Goal: Ask a question

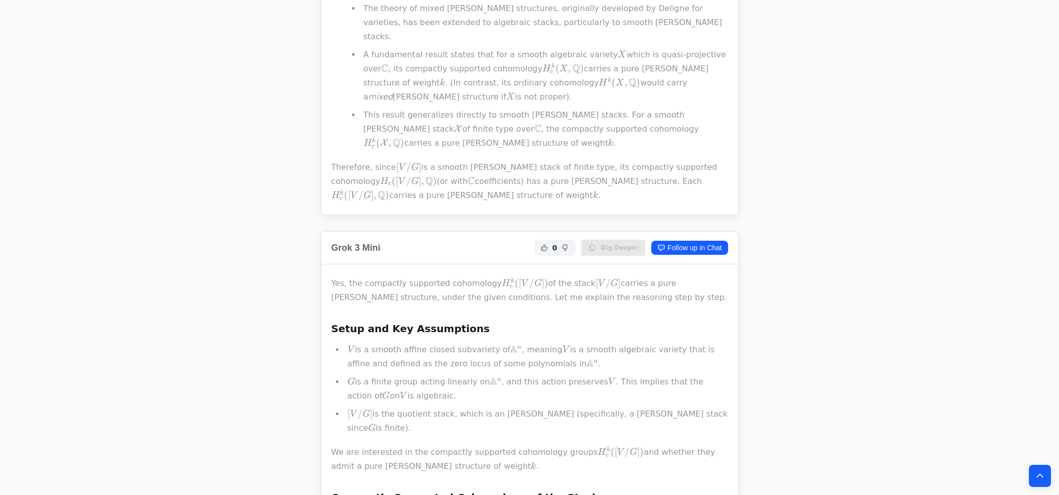
scroll to position [3514, 0]
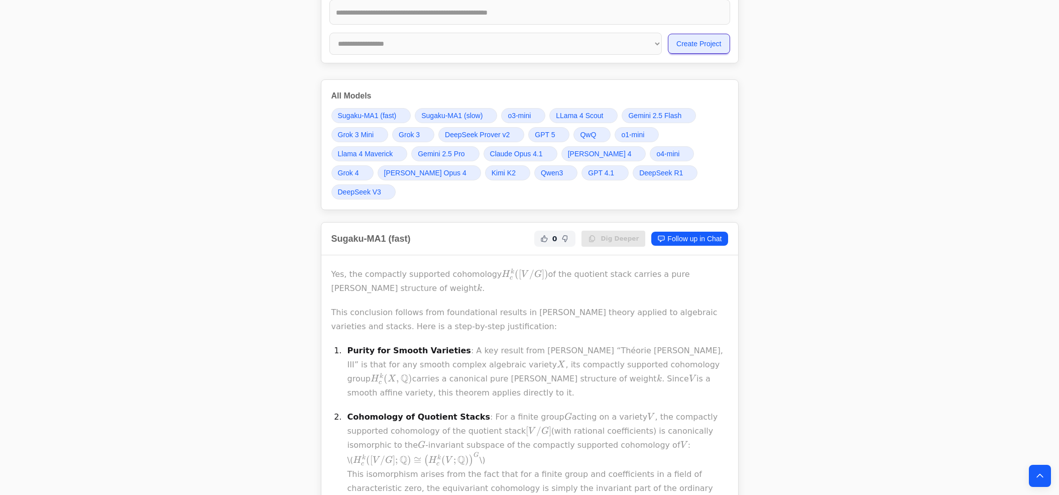
scroll to position [358, 0]
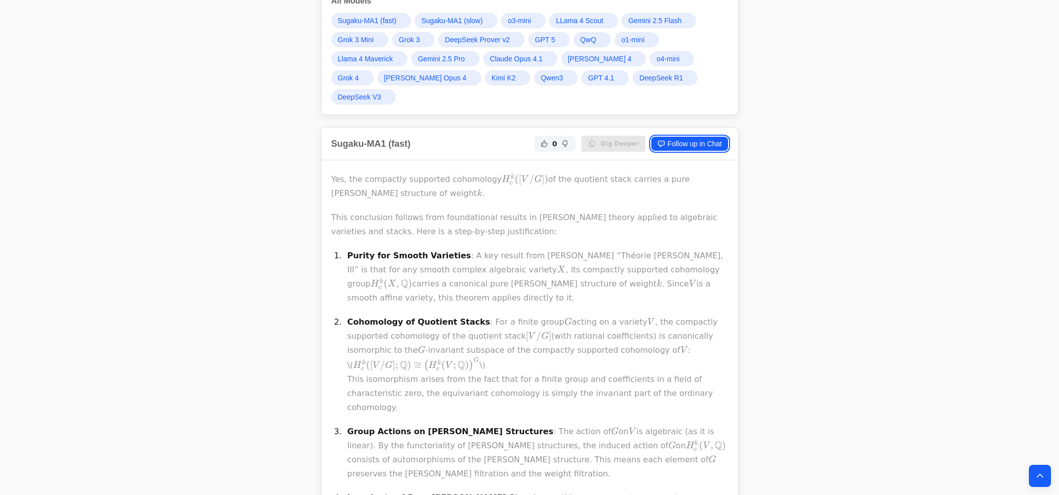
click at [701, 144] on link "Follow up in Chat" at bounding box center [689, 144] width 76 height 14
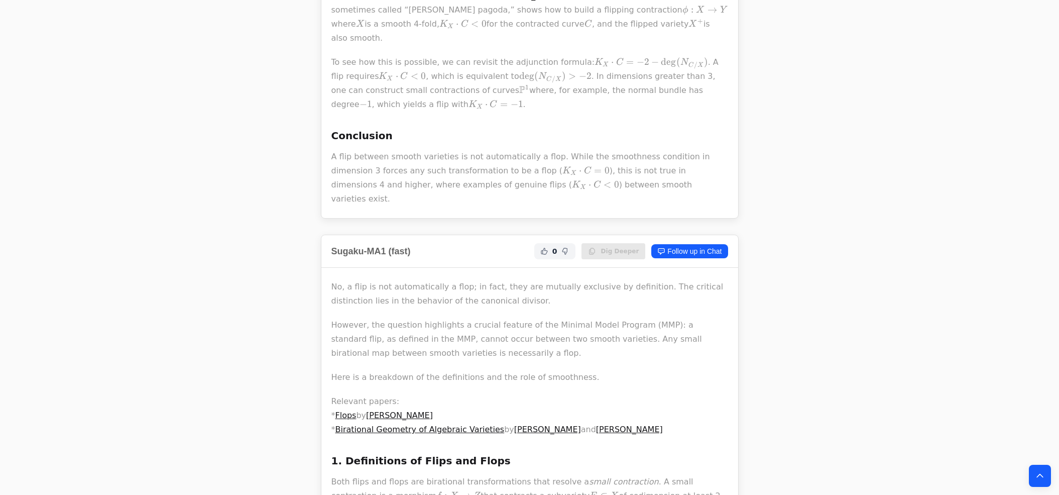
scroll to position [1152, 0]
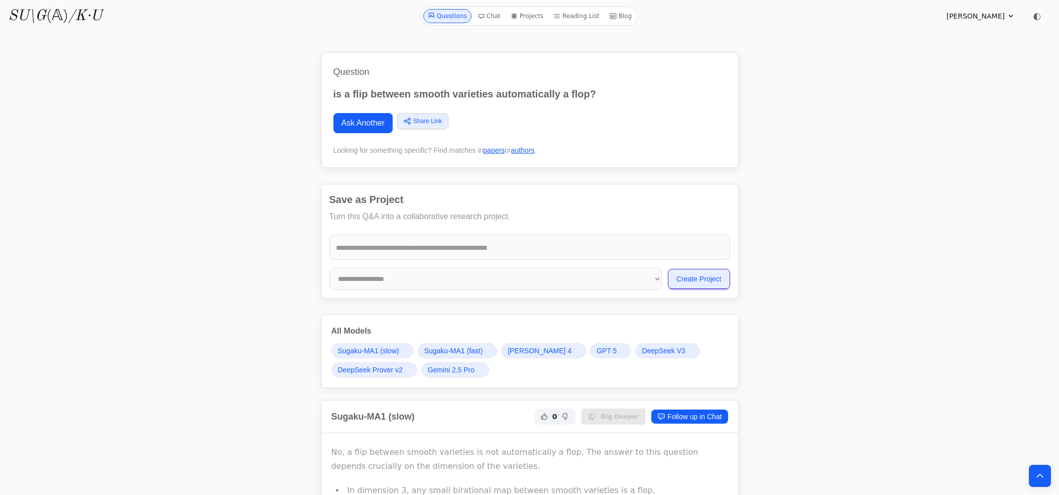
scroll to position [0, 0]
click at [364, 132] on link "Ask Another" at bounding box center [362, 123] width 59 height 20
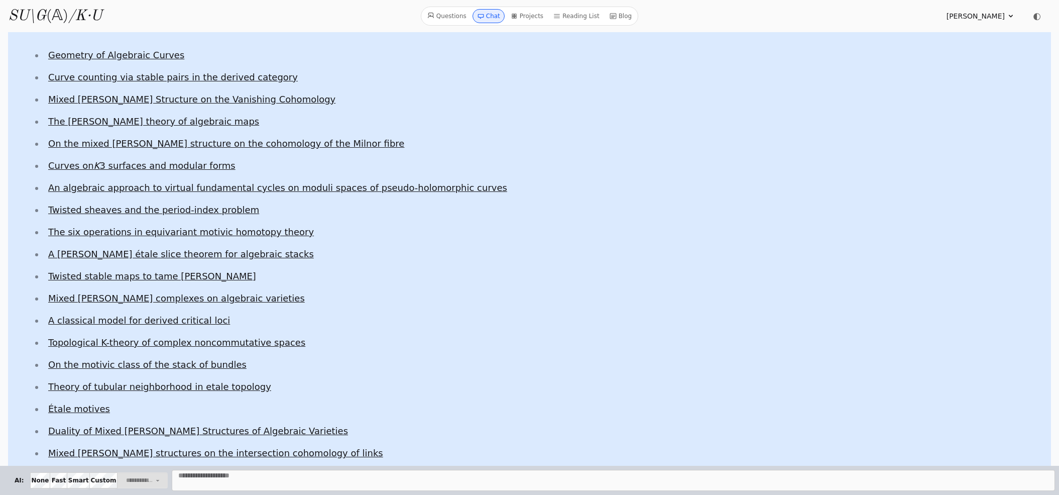
scroll to position [269, 0]
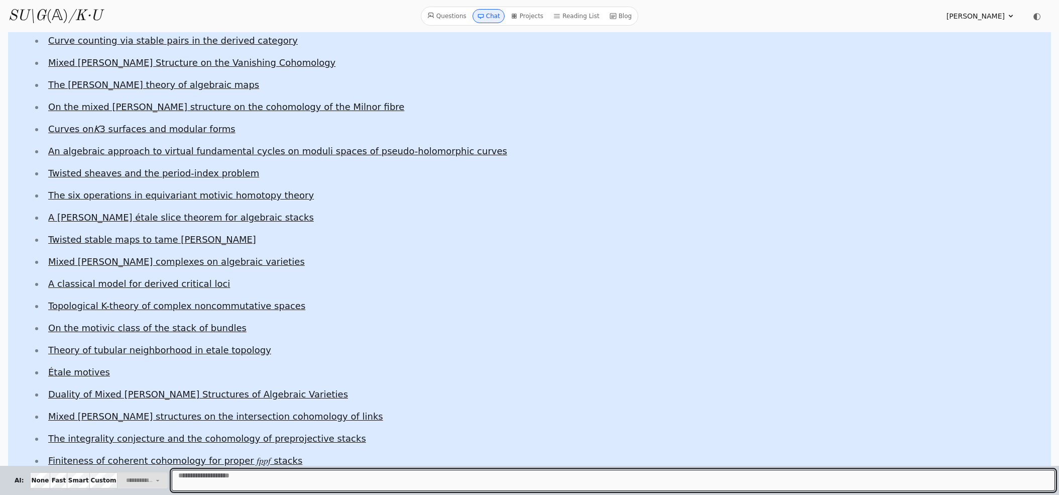
click at [258, 472] on textarea "Message" at bounding box center [613, 479] width 883 height 21
type textarea "**********"
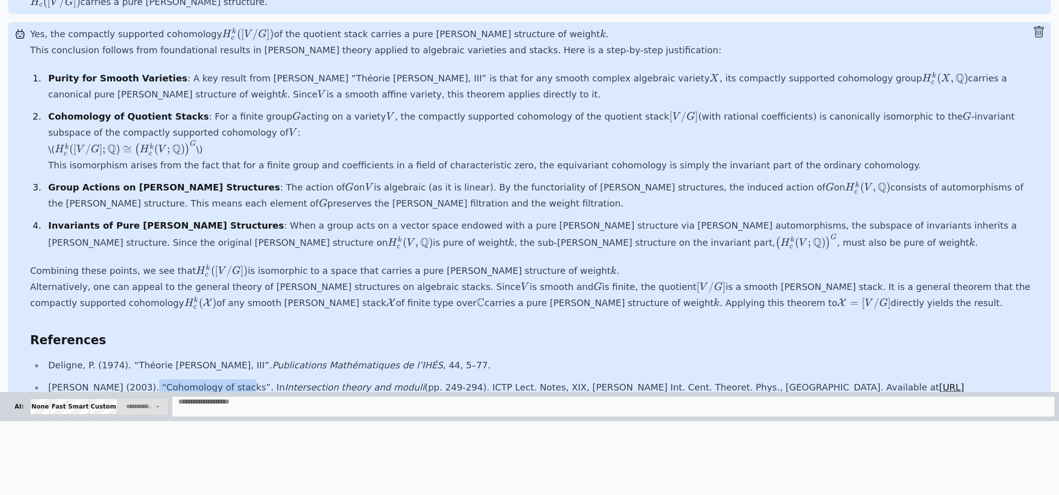
scroll to position [2027, 0]
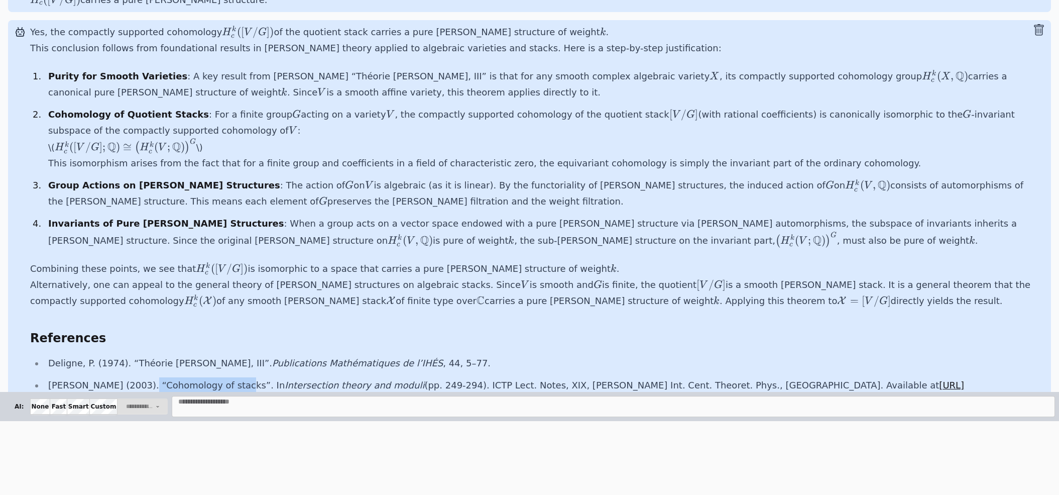
drag, startPoint x: 136, startPoint y: 354, endPoint x: 224, endPoint y: 356, distance: 88.4
copy li "Cohomology of stacks"
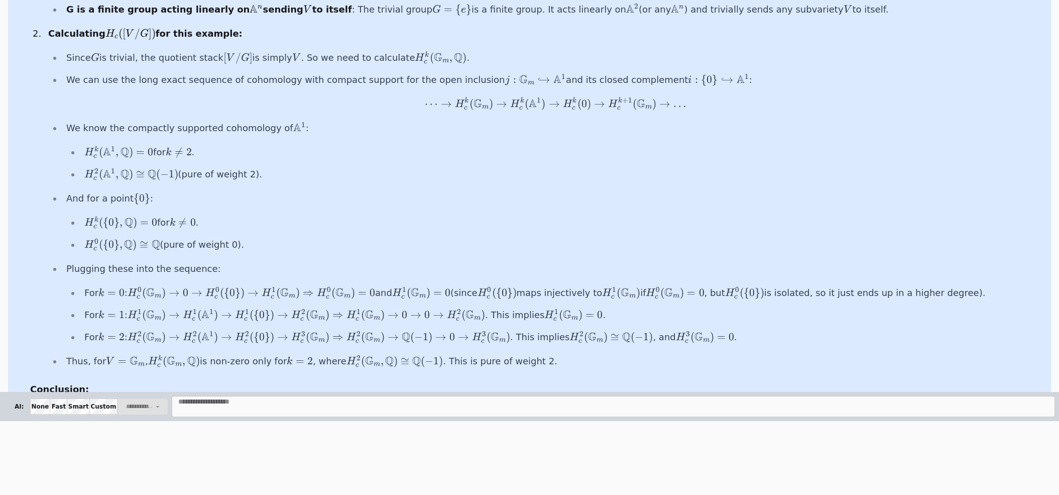
scroll to position [2612, 0]
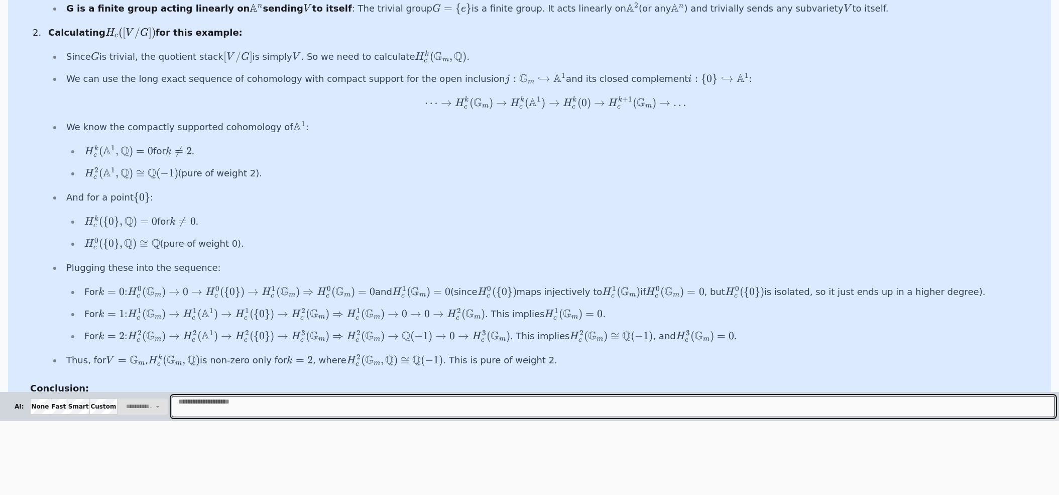
click at [242, 405] on textarea "Message" at bounding box center [613, 406] width 883 height 21
type textarea "**********"
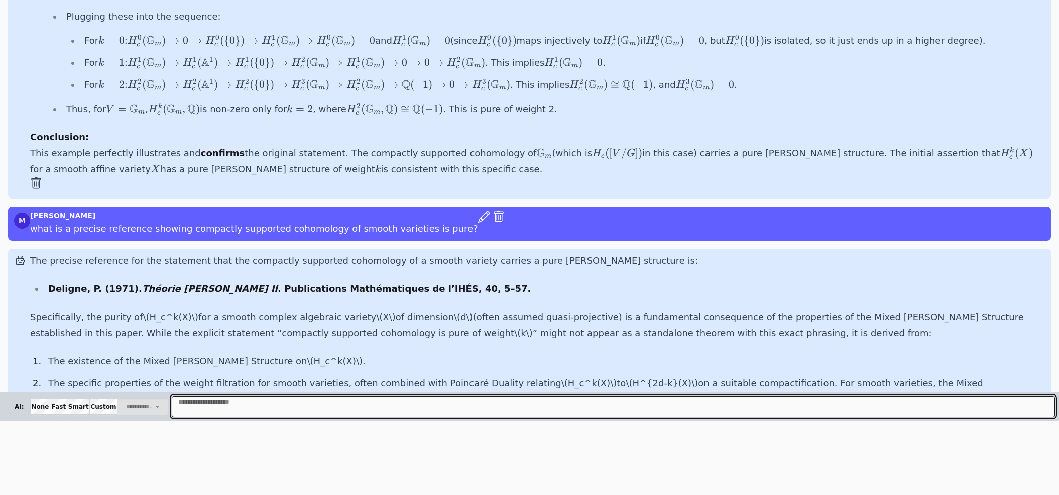
scroll to position [2871, 0]
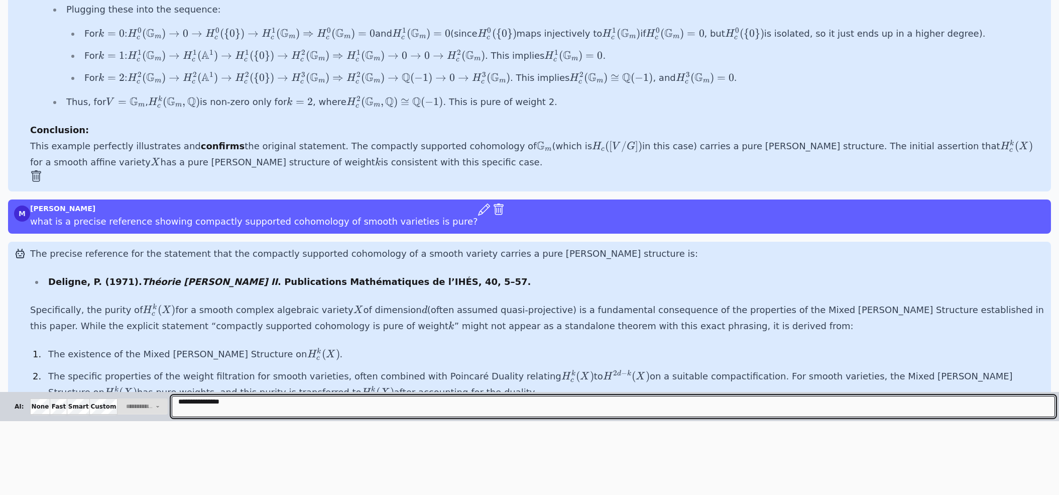
type textarea "**********"
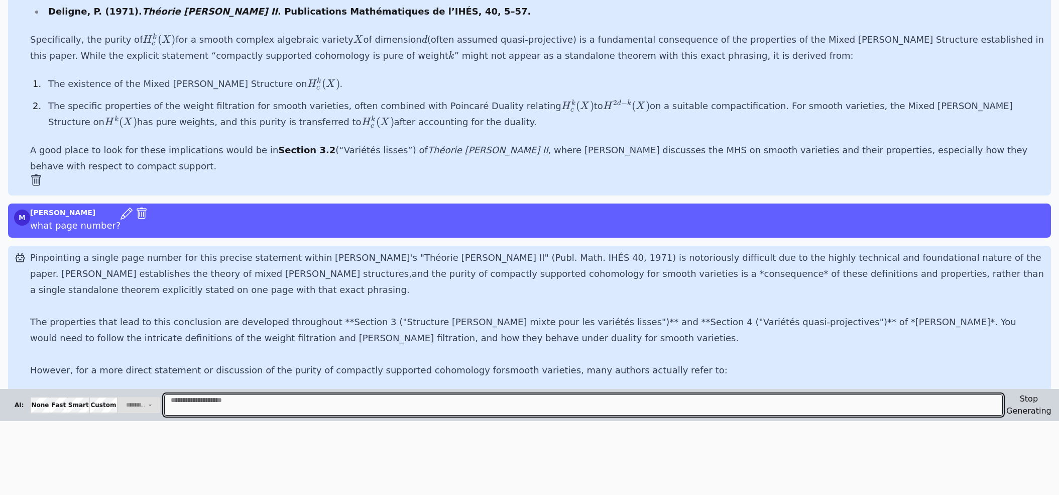
scroll to position [3114, 0]
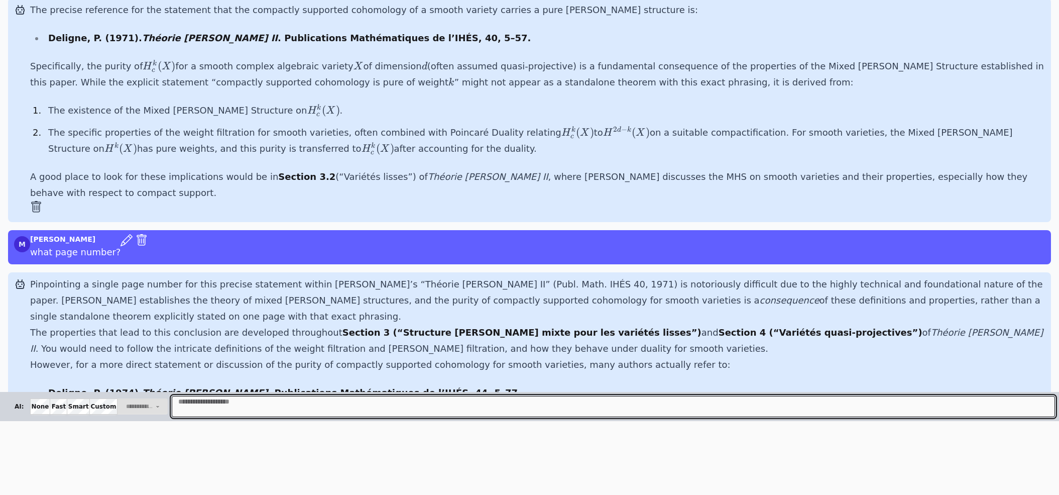
click at [298, 404] on textarea "Message" at bounding box center [613, 406] width 883 height 21
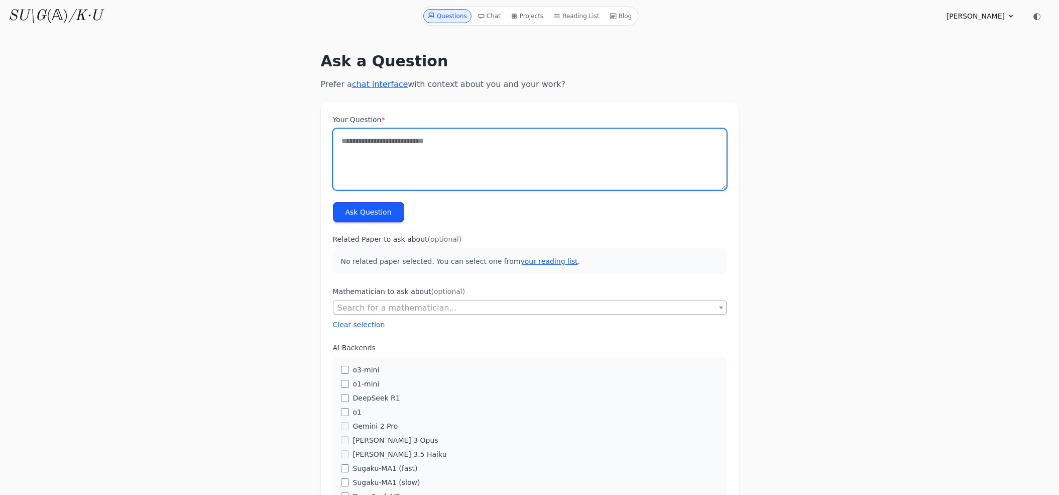
click at [401, 157] on textarea "Your Question *" at bounding box center [530, 159] width 394 height 61
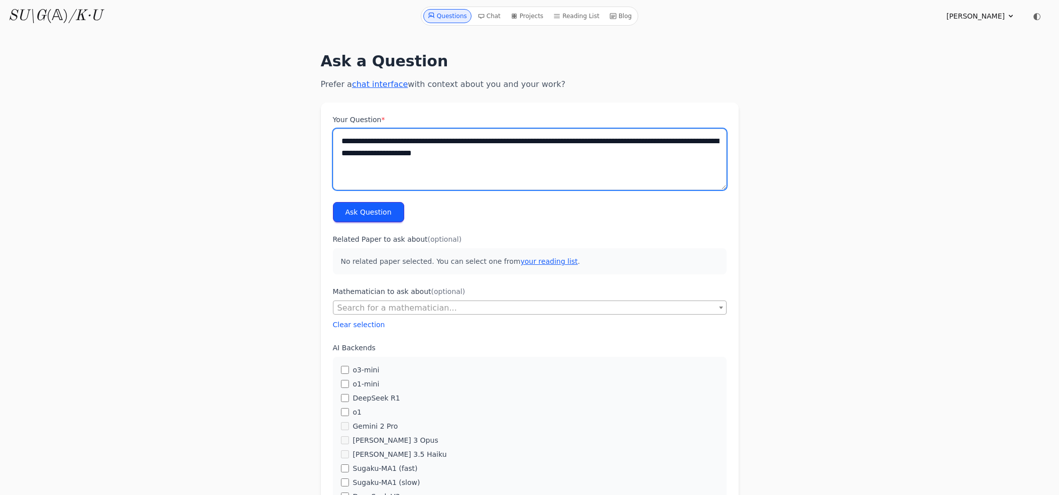
type textarea "**********"
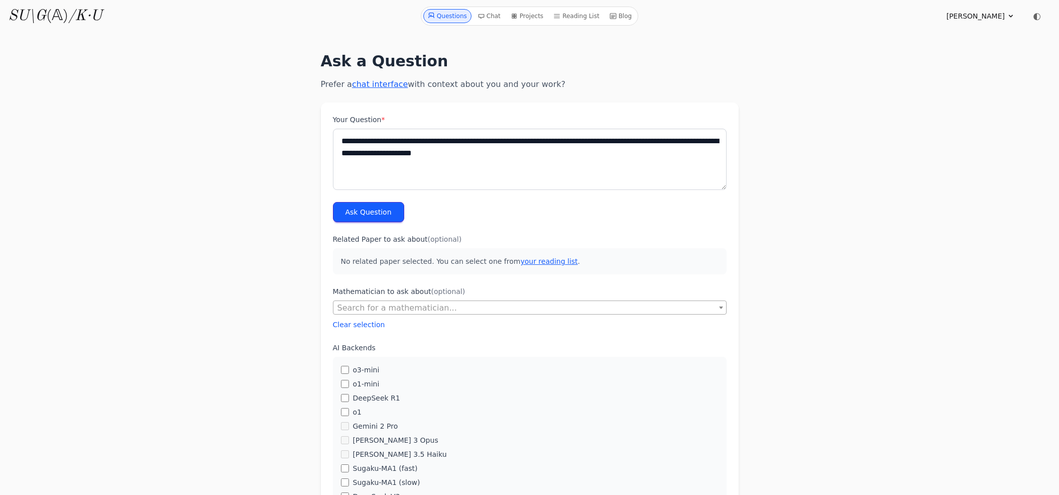
click at [349, 210] on button "Ask Question" at bounding box center [368, 212] width 71 height 20
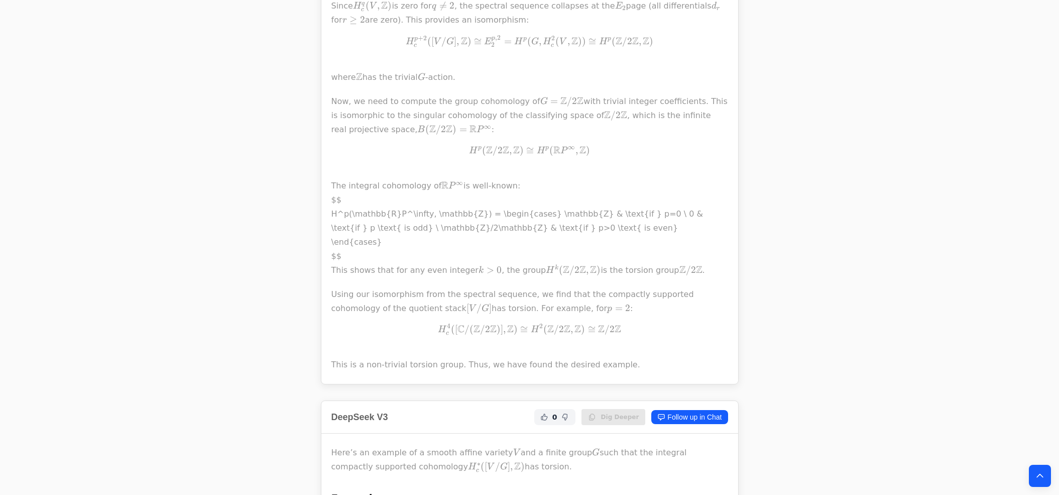
scroll to position [2017, 0]
